Goal: Transaction & Acquisition: Purchase product/service

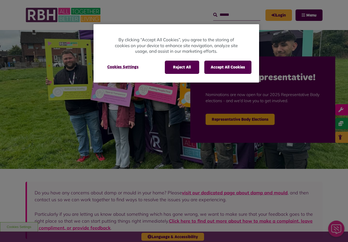
click at [240, 65] on button "Accept All Cookies" at bounding box center [227, 67] width 47 height 13
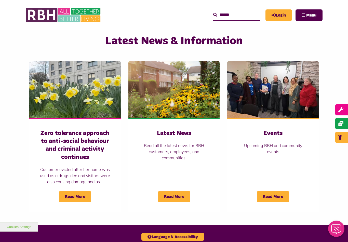
scroll to position [317, 0]
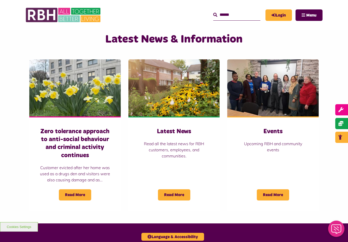
click at [178, 197] on span "Read More" at bounding box center [174, 194] width 32 height 11
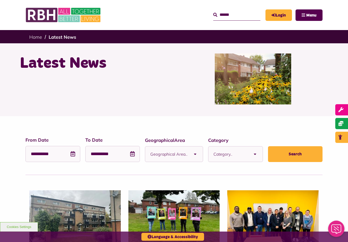
click at [189, 155] on b at bounding box center [195, 154] width 15 height 15
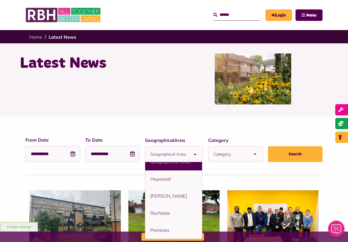
scroll to position [9, 0]
click at [180, 217] on li "Rochdale" at bounding box center [173, 213] width 57 height 17
select select "****"
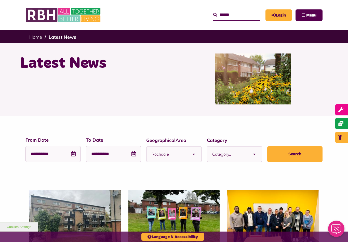
click at [251, 154] on b at bounding box center [254, 154] width 15 height 15
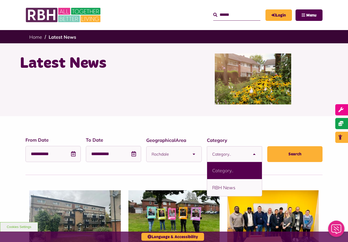
click at [326, 97] on div at bounding box center [253, 79] width 158 height 51
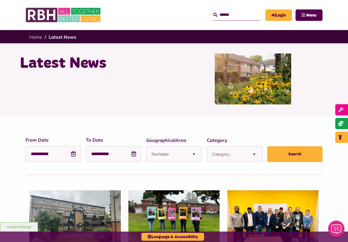
click at [249, 159] on b at bounding box center [254, 154] width 15 height 15
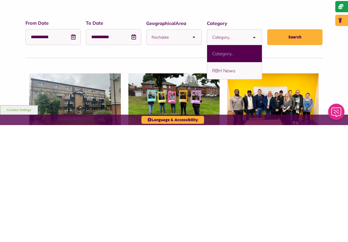
click at [244, 179] on li "RBH News" at bounding box center [234, 187] width 55 height 17
select select "****"
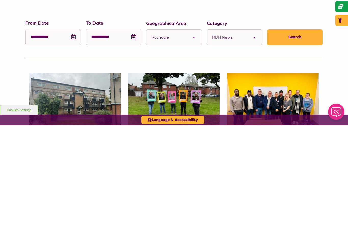
click at [308, 146] on button "Search" at bounding box center [294, 154] width 55 height 16
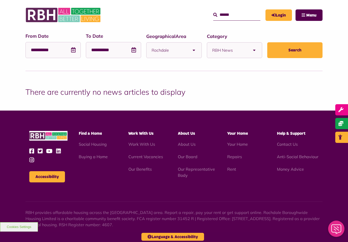
scroll to position [121, 0]
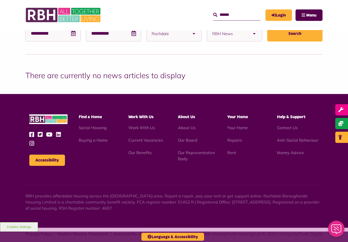
click at [101, 142] on link "Buying a Home" at bounding box center [93, 140] width 29 height 5
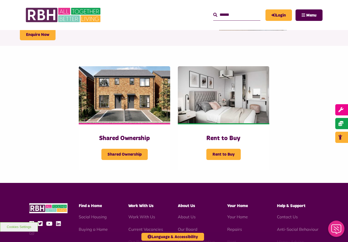
scroll to position [80, 0]
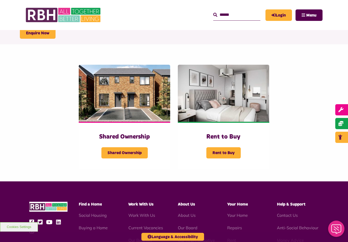
click at [233, 154] on span "Rent to Buy" at bounding box center [223, 152] width 34 height 11
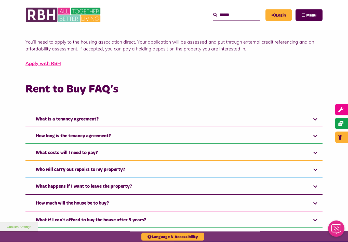
scroll to position [306, 0]
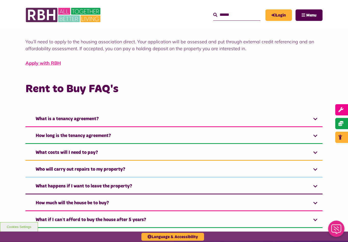
click at [285, 16] on link "Login" at bounding box center [279, 14] width 27 height 11
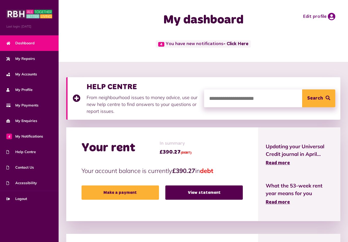
click at [131, 190] on link "Make a payment" at bounding box center [120, 193] width 77 height 14
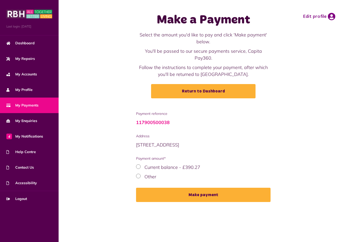
click at [176, 173] on div "Other" at bounding box center [203, 176] width 135 height 7
click at [147, 174] on label "Other" at bounding box center [150, 177] width 12 height 6
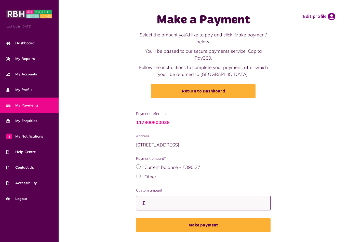
click at [175, 196] on input "Custom amount" at bounding box center [203, 203] width 135 height 15
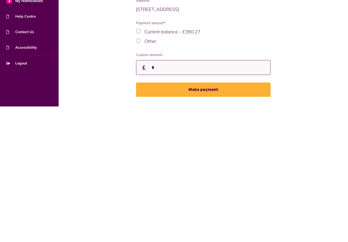
scroll to position [8, 0]
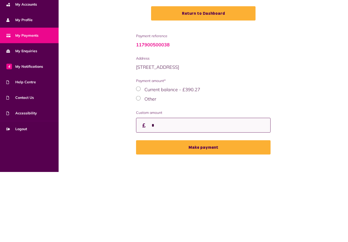
type input "*"
click at [22, 87] on span "My Profile" at bounding box center [19, 89] width 26 height 5
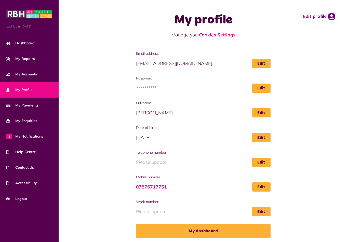
scroll to position [8, 0]
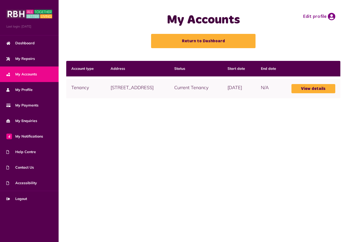
click at [324, 86] on link "View details" at bounding box center [314, 88] width 44 height 9
click at [327, 87] on link "View details" at bounding box center [314, 88] width 44 height 9
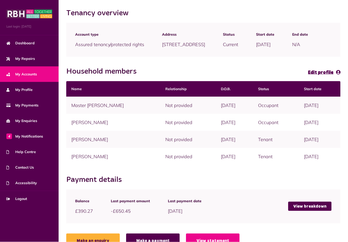
scroll to position [64, 0]
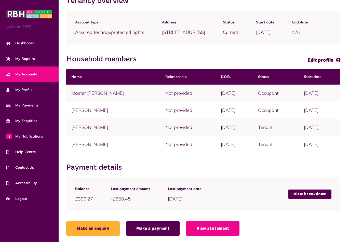
click at [320, 199] on link "View breakdown" at bounding box center [309, 194] width 43 height 9
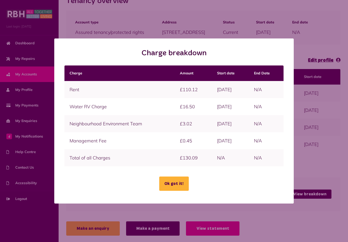
click at [177, 190] on button "Ok got it!" at bounding box center [174, 184] width 30 height 14
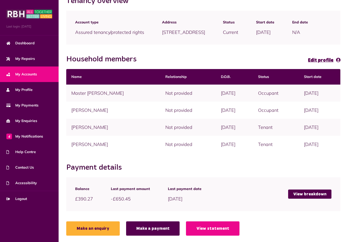
click at [166, 235] on link "Make a payment" at bounding box center [153, 228] width 54 height 14
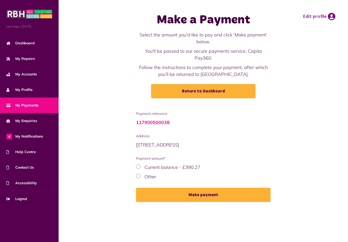
click at [154, 174] on label "Other" at bounding box center [150, 177] width 12 height 6
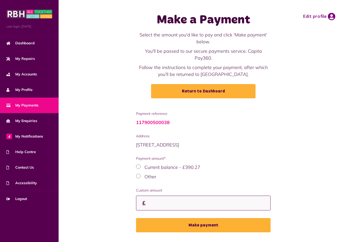
click at [172, 196] on input "Custom amount" at bounding box center [203, 203] width 135 height 15
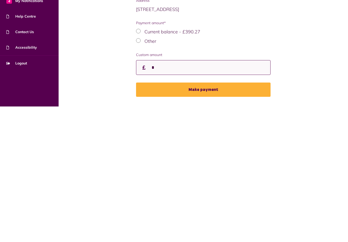
scroll to position [8, 0]
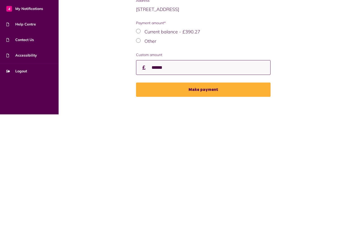
type input "******"
click at [226, 210] on button "Make payment" at bounding box center [203, 217] width 135 height 14
